Goal: Share content

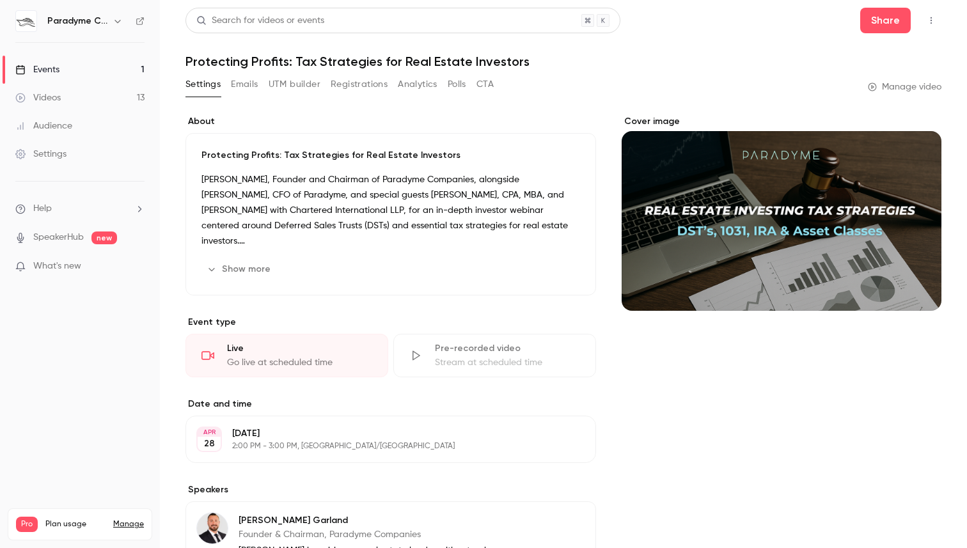
click at [90, 70] on link "Events 1" at bounding box center [80, 70] width 160 height 28
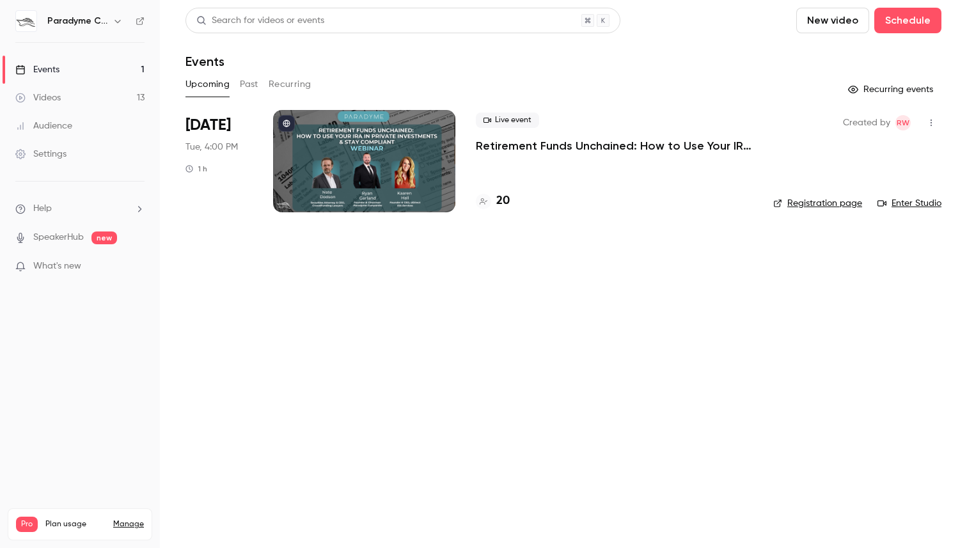
click at [503, 144] on p "Retirement Funds Unchained: How to Use Your IRA in Private Investments & Stay C…" at bounding box center [614, 145] width 277 height 15
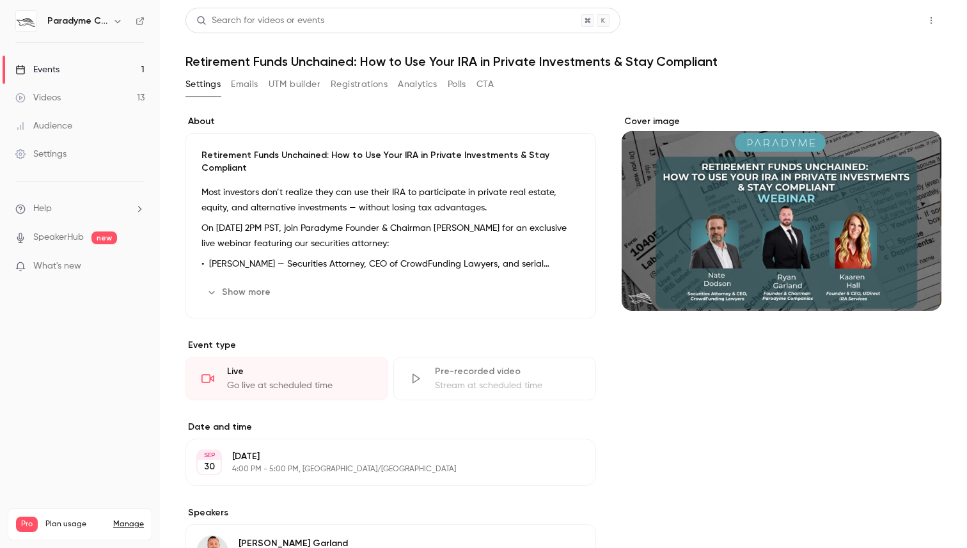
click at [889, 20] on button "Share" at bounding box center [886, 21] width 51 height 26
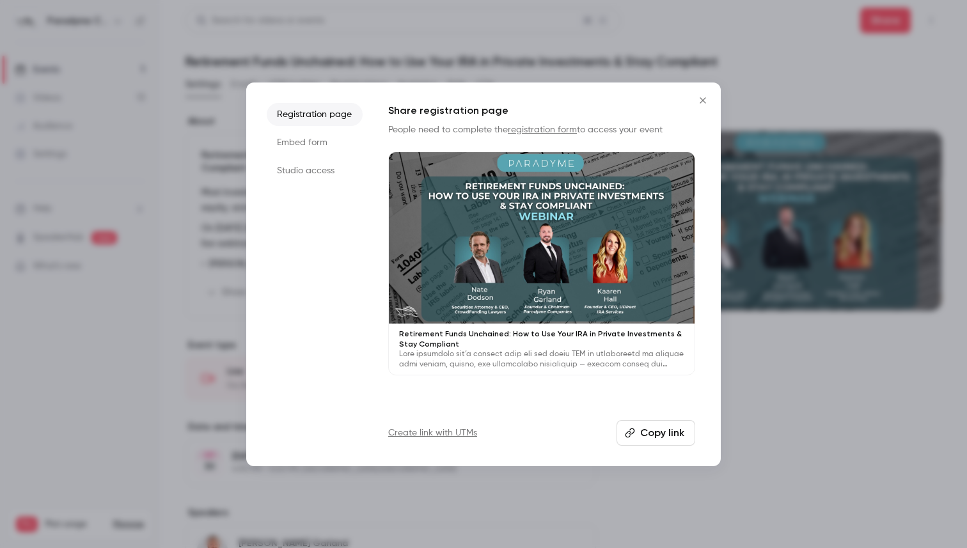
click at [654, 424] on button "Copy link" at bounding box center [656, 433] width 79 height 26
